Goal: Information Seeking & Learning: Learn about a topic

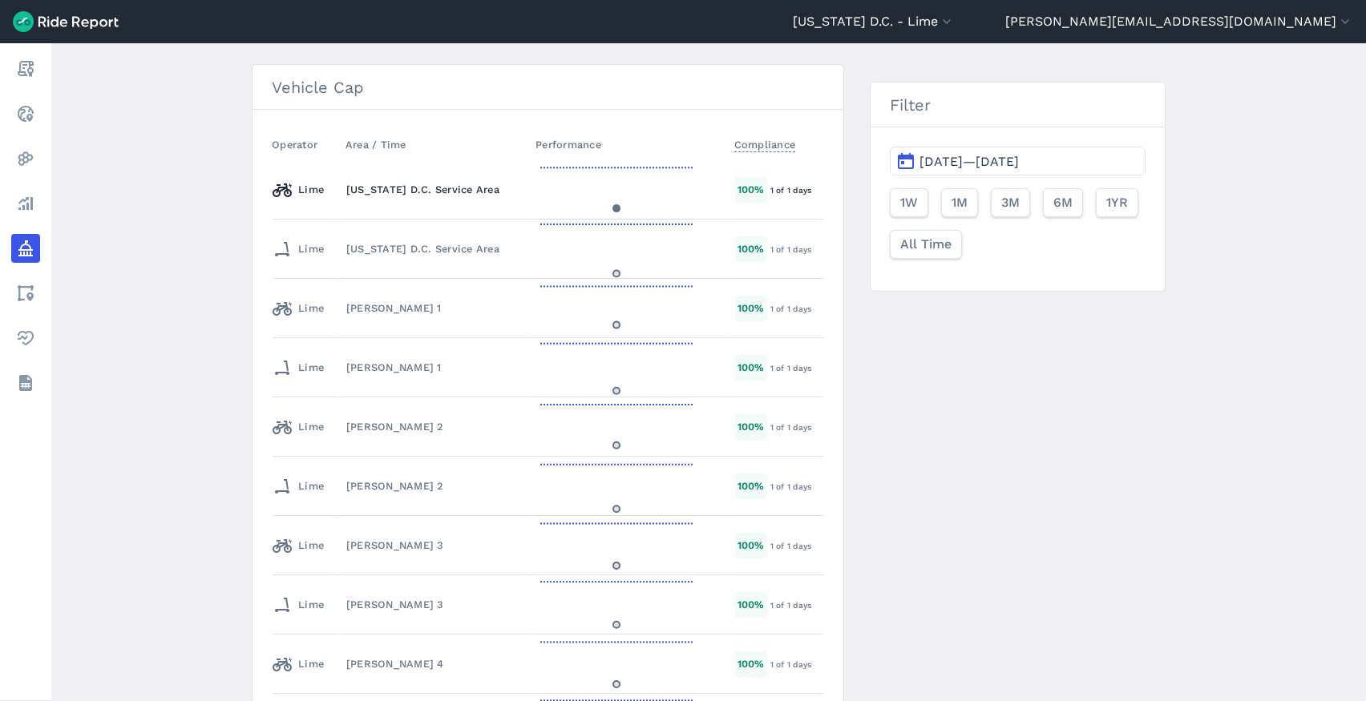
scroll to position [2729, 0]
click at [362, 481] on div "[PERSON_NAME] 2" at bounding box center [433, 482] width 175 height 15
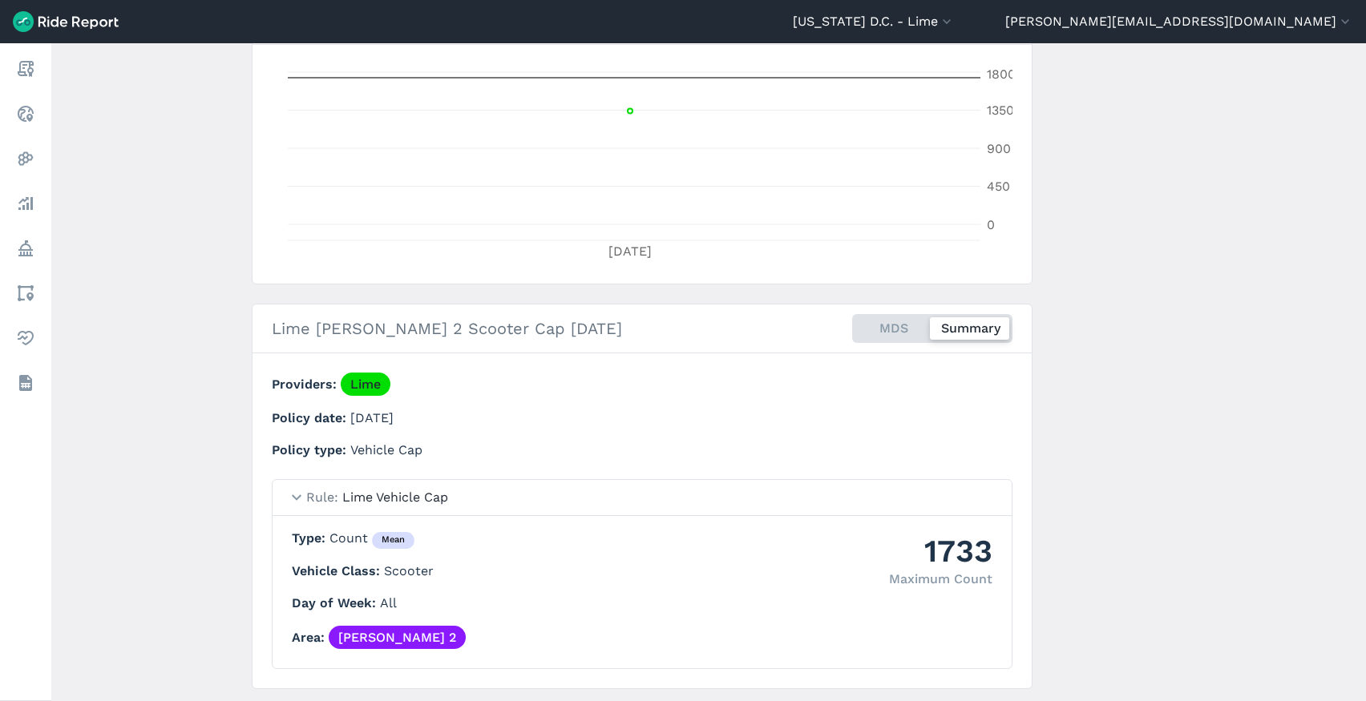
scroll to position [382, 0]
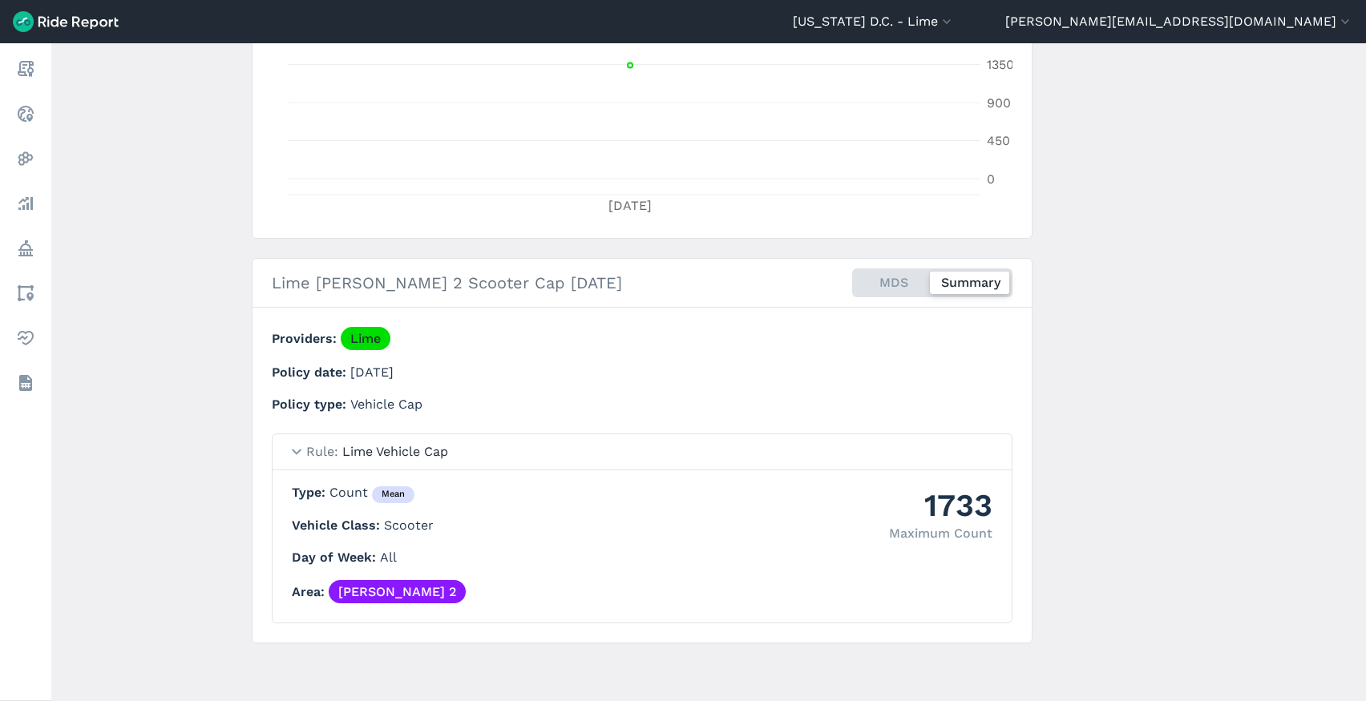
click at [299, 450] on summary "Rule Lime Vehicle Cap" at bounding box center [641, 452] width 739 height 36
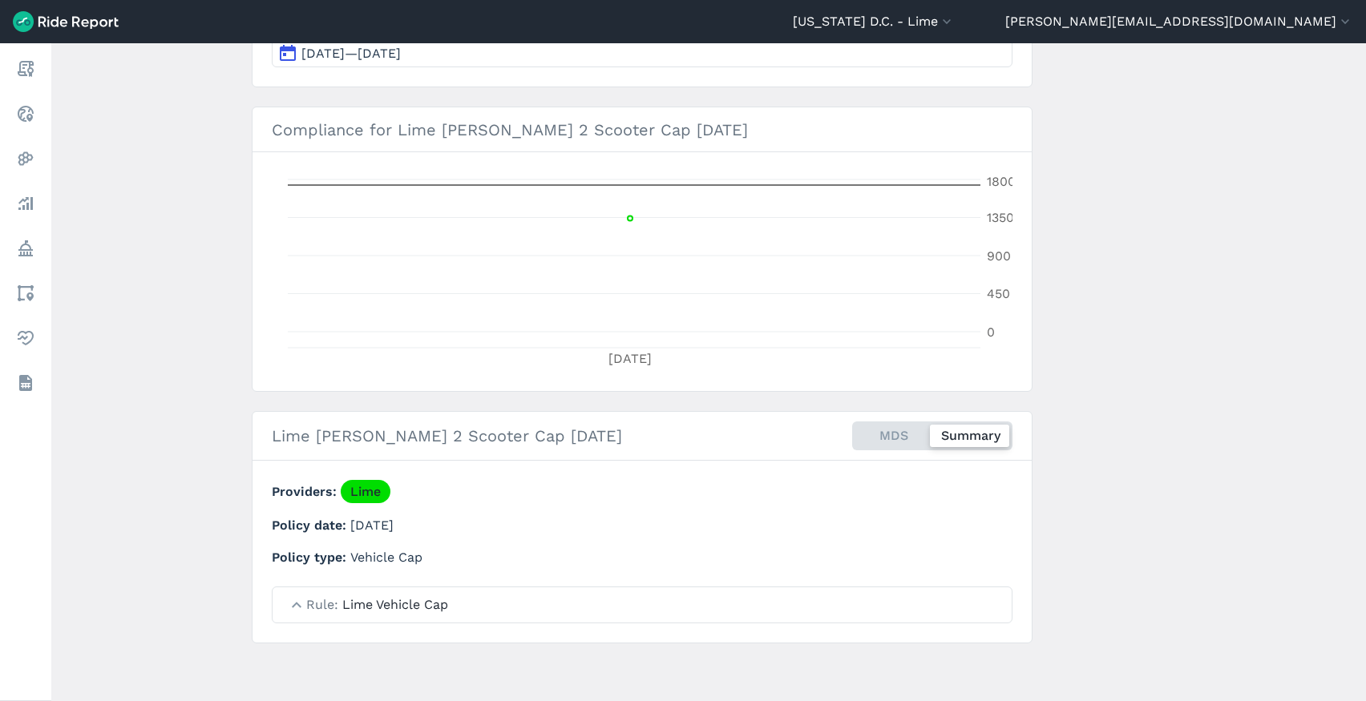
scroll to position [229, 0]
click at [299, 450] on div "Lime [PERSON_NAME] 2 Scooter Cap [DATE] MDS Summary" at bounding box center [638, 436] width 740 height 54
click at [300, 609] on summary "Rule Lime Vehicle Cap" at bounding box center [641, 604] width 739 height 35
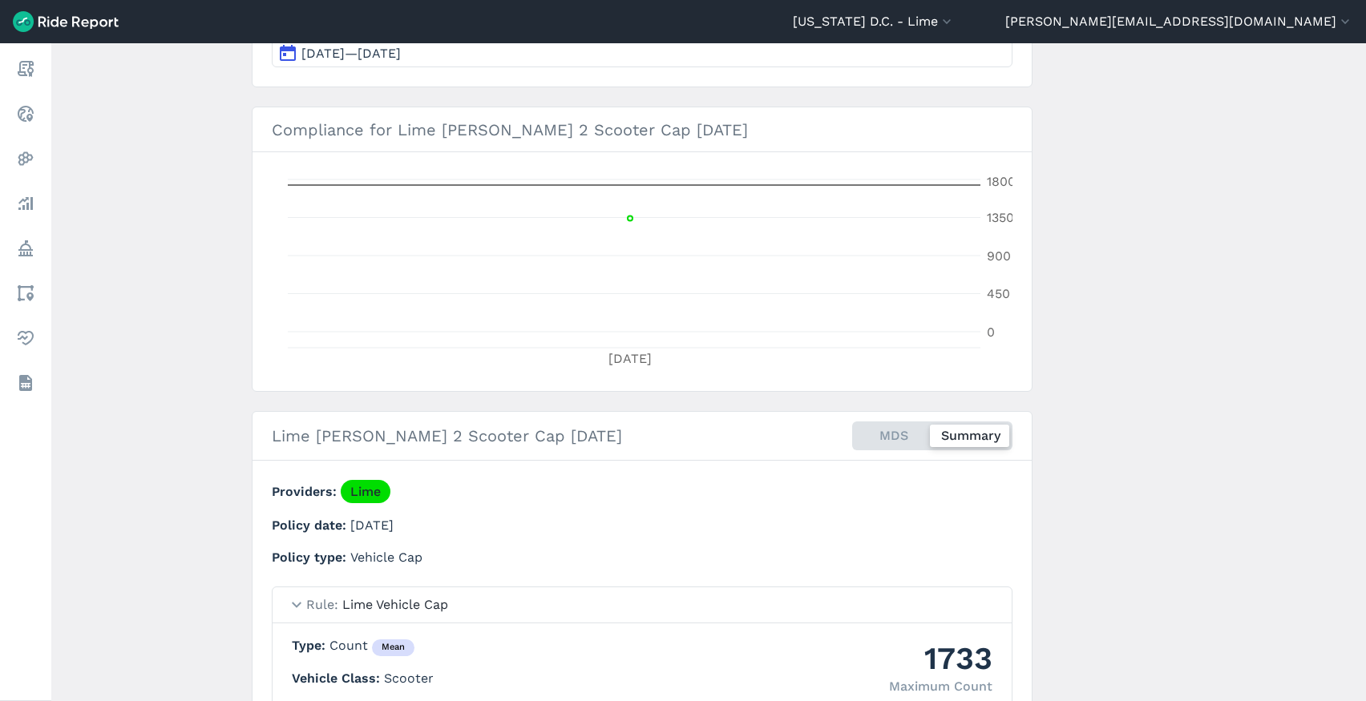
click at [889, 433] on div "MDS Summary" at bounding box center [932, 436] width 160 height 29
click at [852, 432] on input "MDS Summary" at bounding box center [852, 427] width 0 height 10
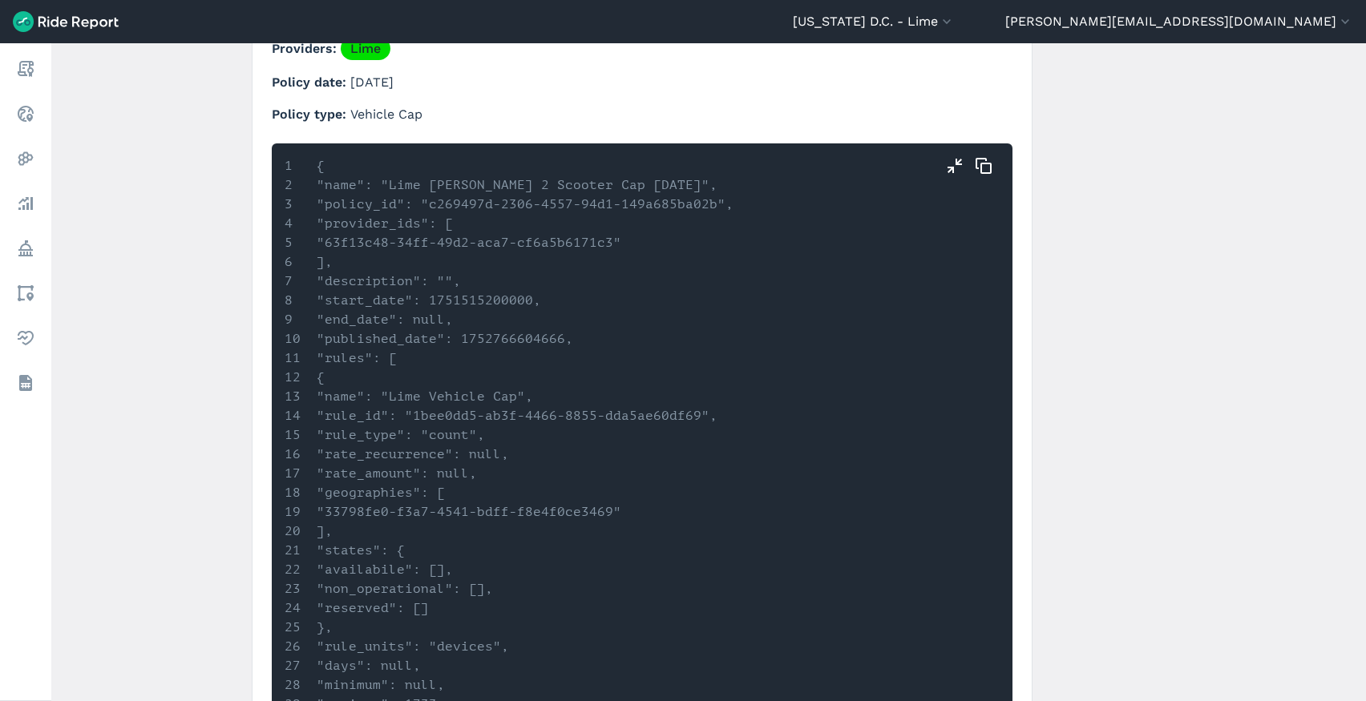
scroll to position [676, 0]
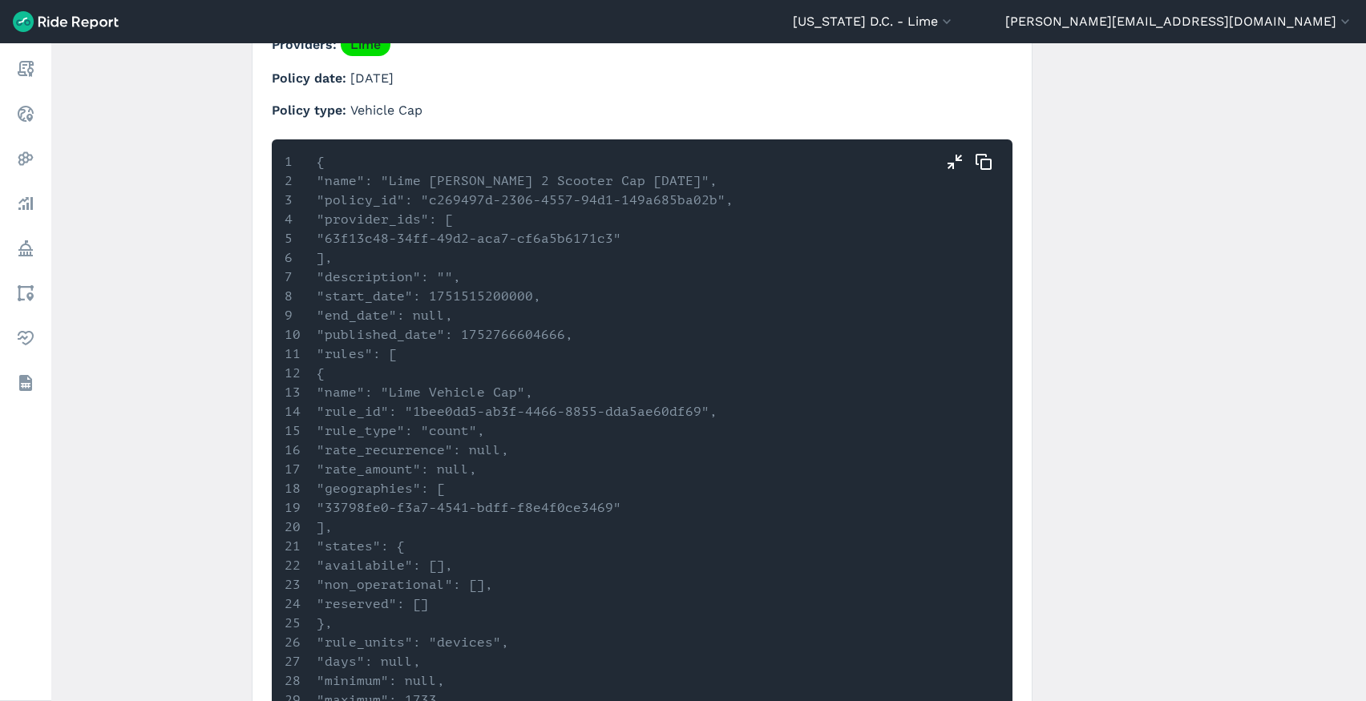
click at [600, 462] on li ""rate_amount": null," at bounding box center [552, 469] width 537 height 19
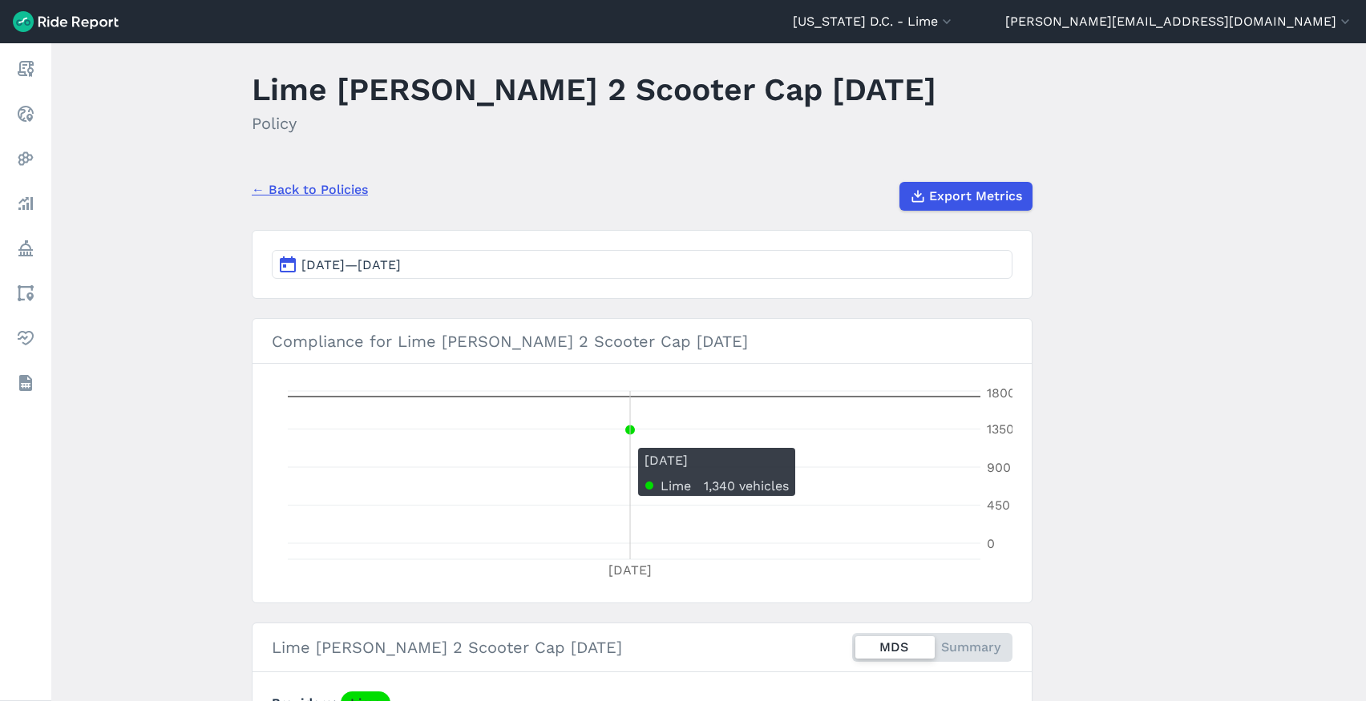
scroll to position [21, 0]
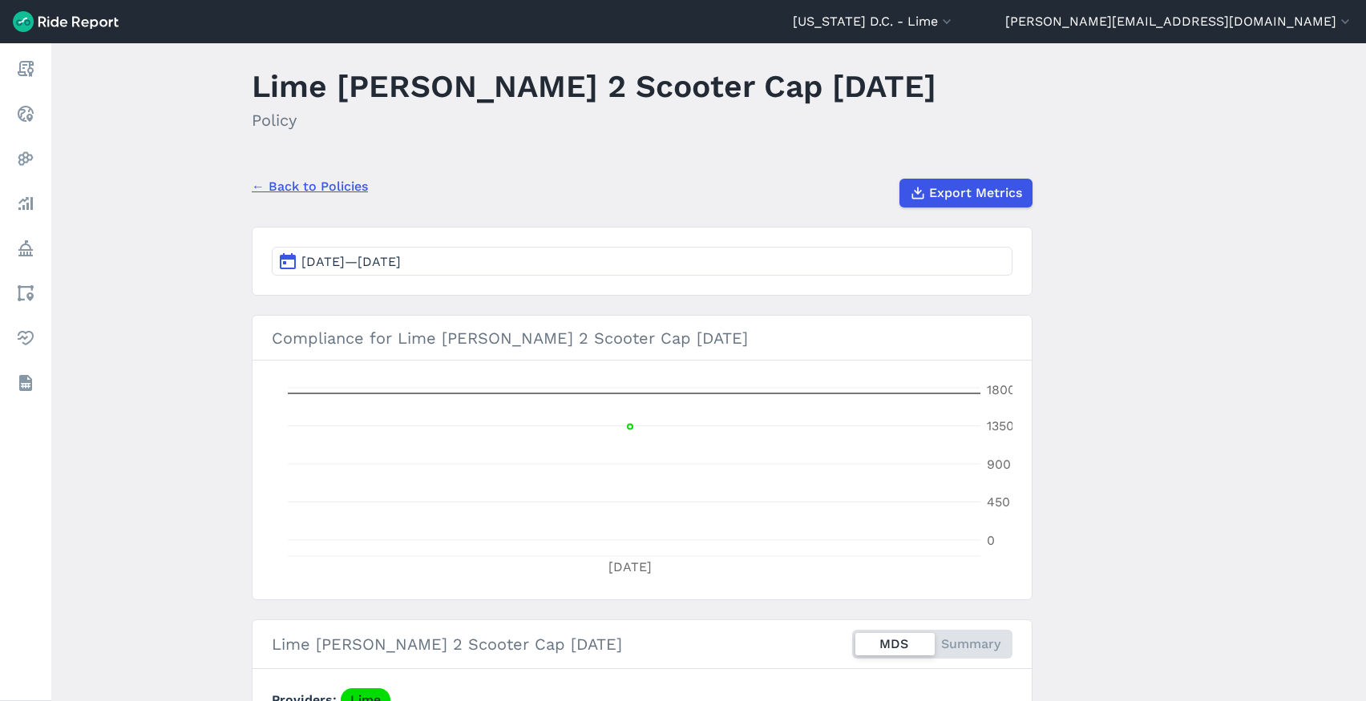
click at [401, 260] on span "[DATE]—[DATE]" at bounding box center [350, 261] width 99 height 15
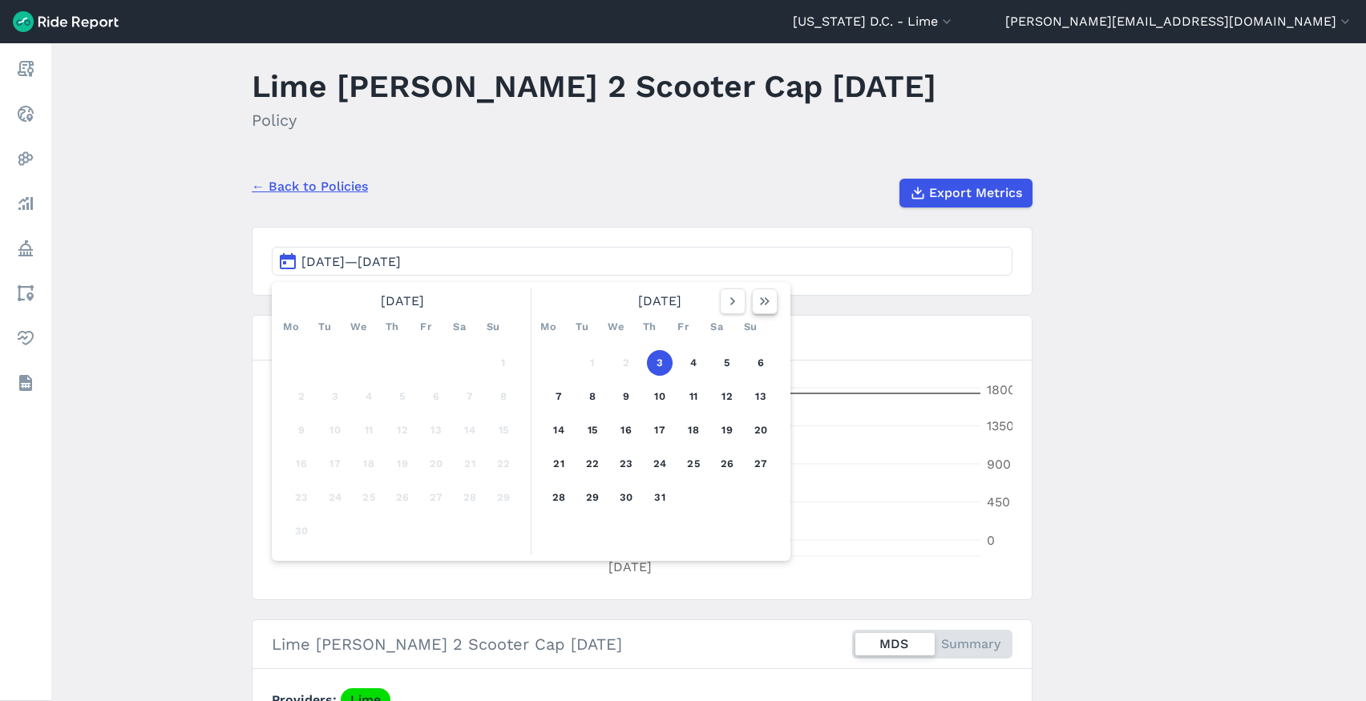
click at [766, 305] on icon "button" at bounding box center [764, 301] width 16 height 16
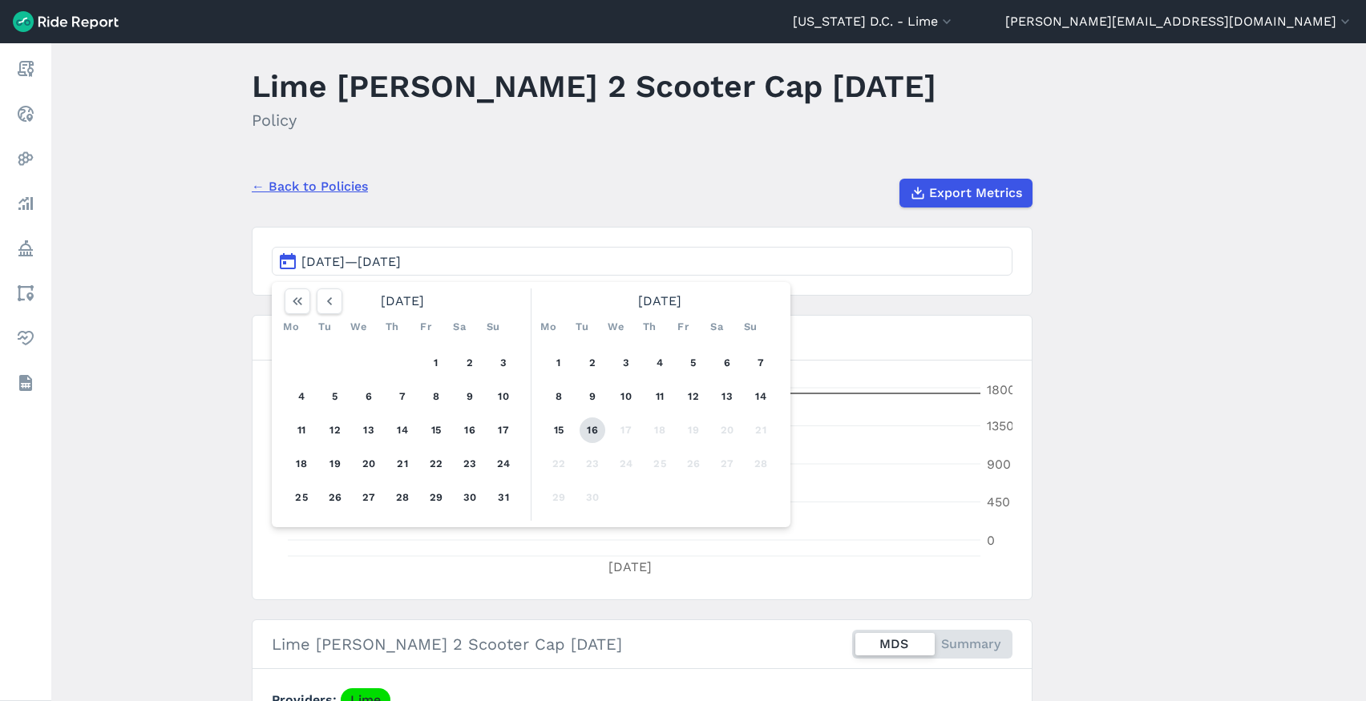
click at [591, 426] on button "16" at bounding box center [592, 431] width 26 height 26
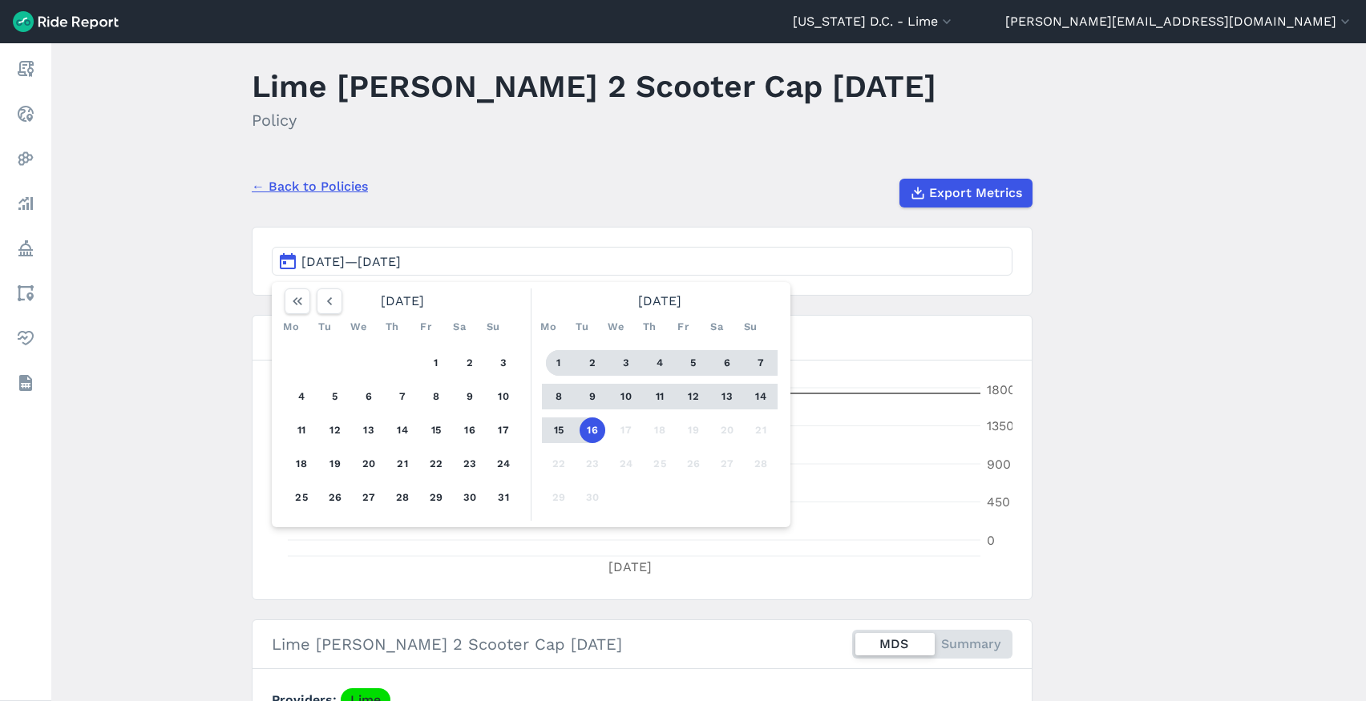
click at [557, 360] on button "1" at bounding box center [559, 363] width 26 height 26
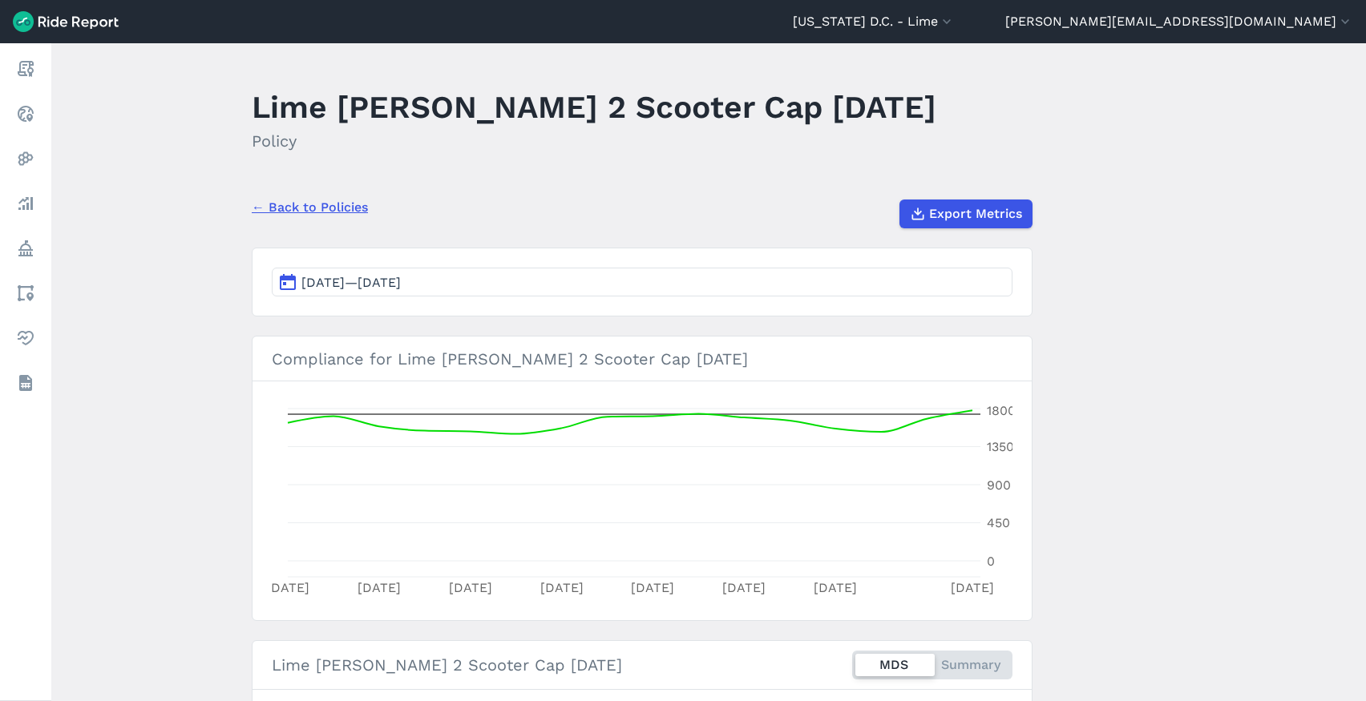
click at [261, 210] on link "← Back to Policies" at bounding box center [310, 207] width 116 height 19
